Goal: Transaction & Acquisition: Purchase product/service

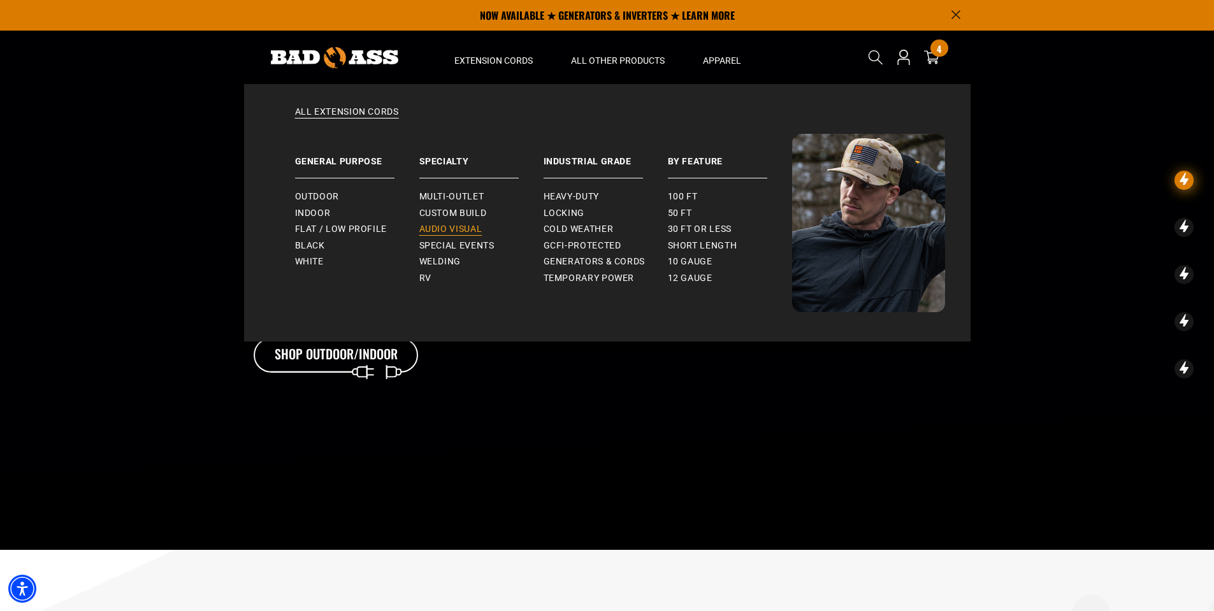
click at [457, 235] on link "Audio Visual" at bounding box center [481, 229] width 124 height 17
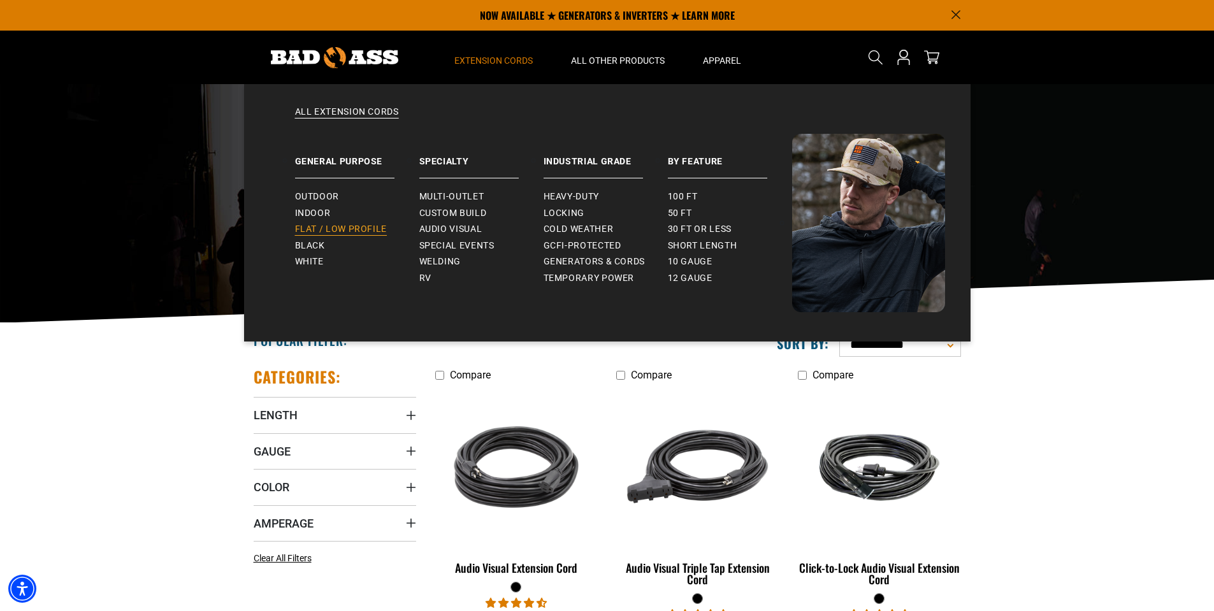
click at [326, 230] on span "Flat / Low Profile" at bounding box center [341, 229] width 92 height 11
